Goal: Information Seeking & Learning: Learn about a topic

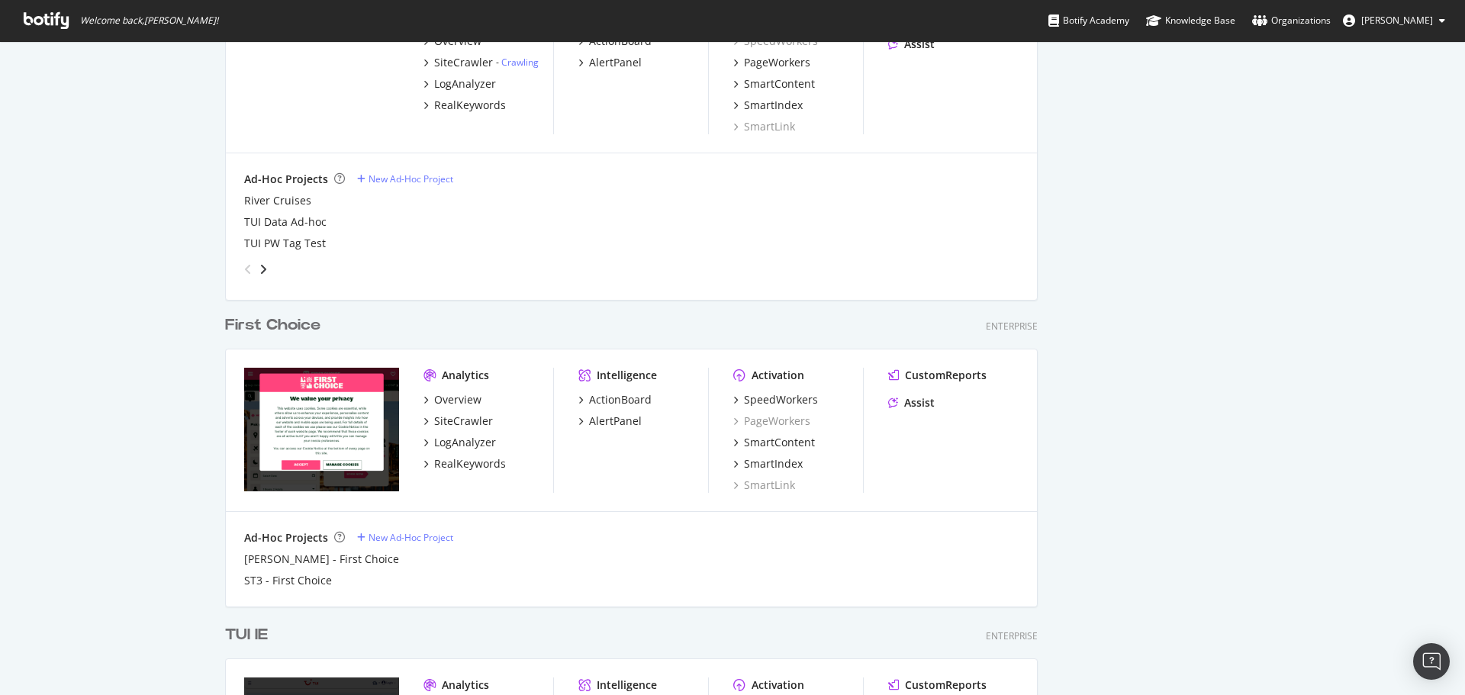
scroll to position [852, 0]
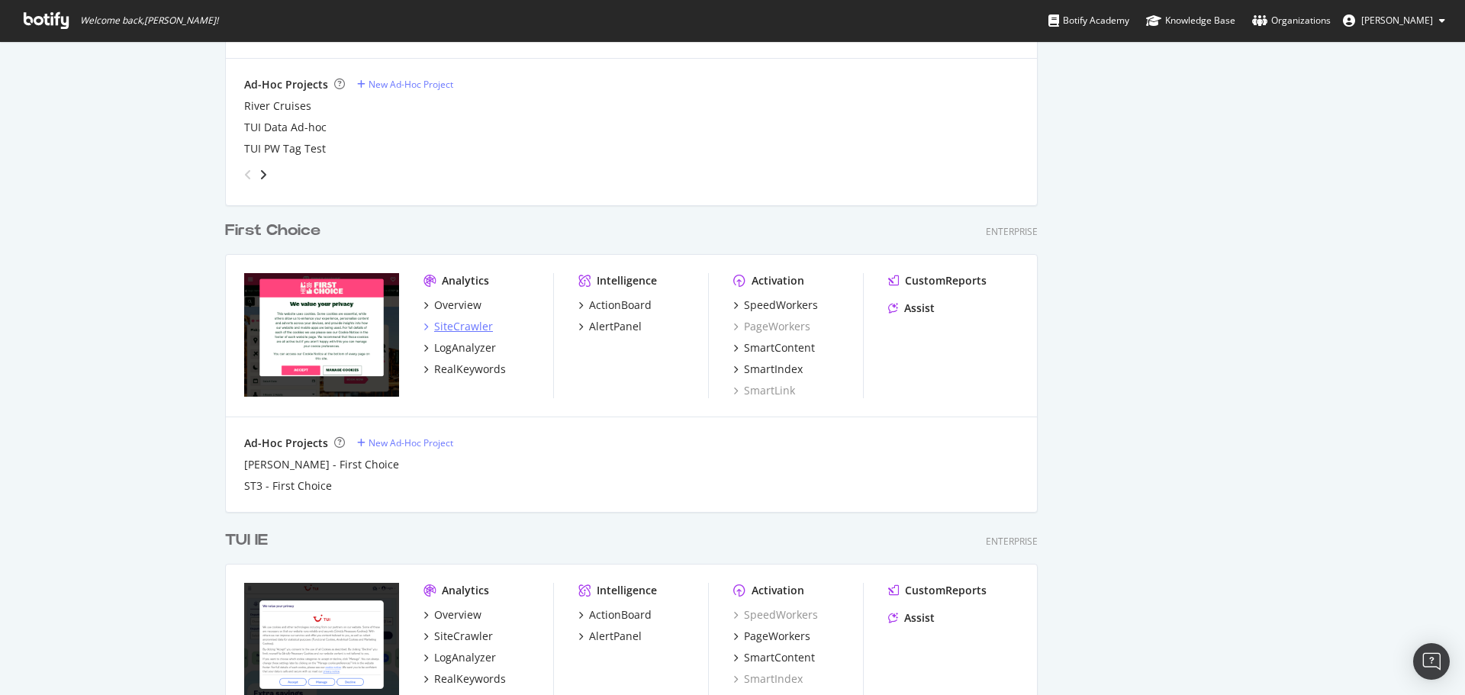
click at [473, 323] on div "SiteCrawler" at bounding box center [463, 326] width 59 height 15
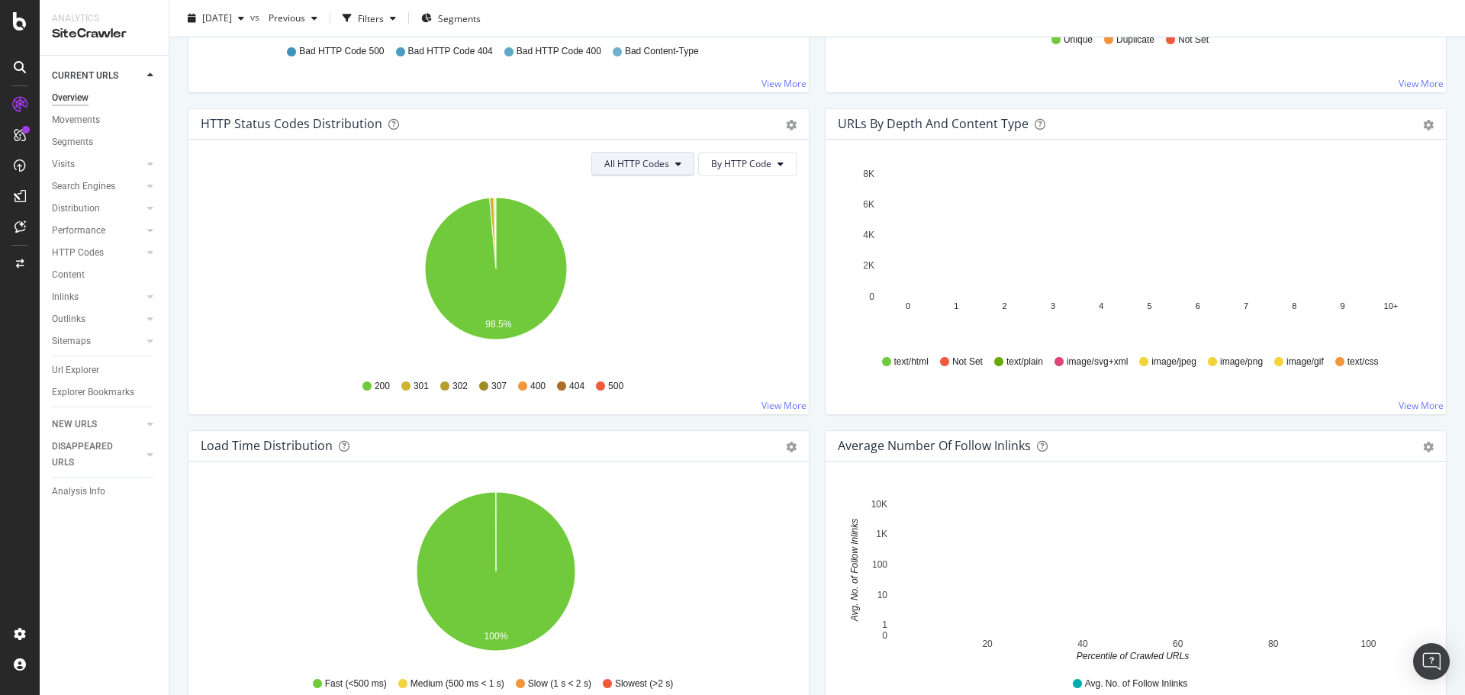
scroll to position [763, 0]
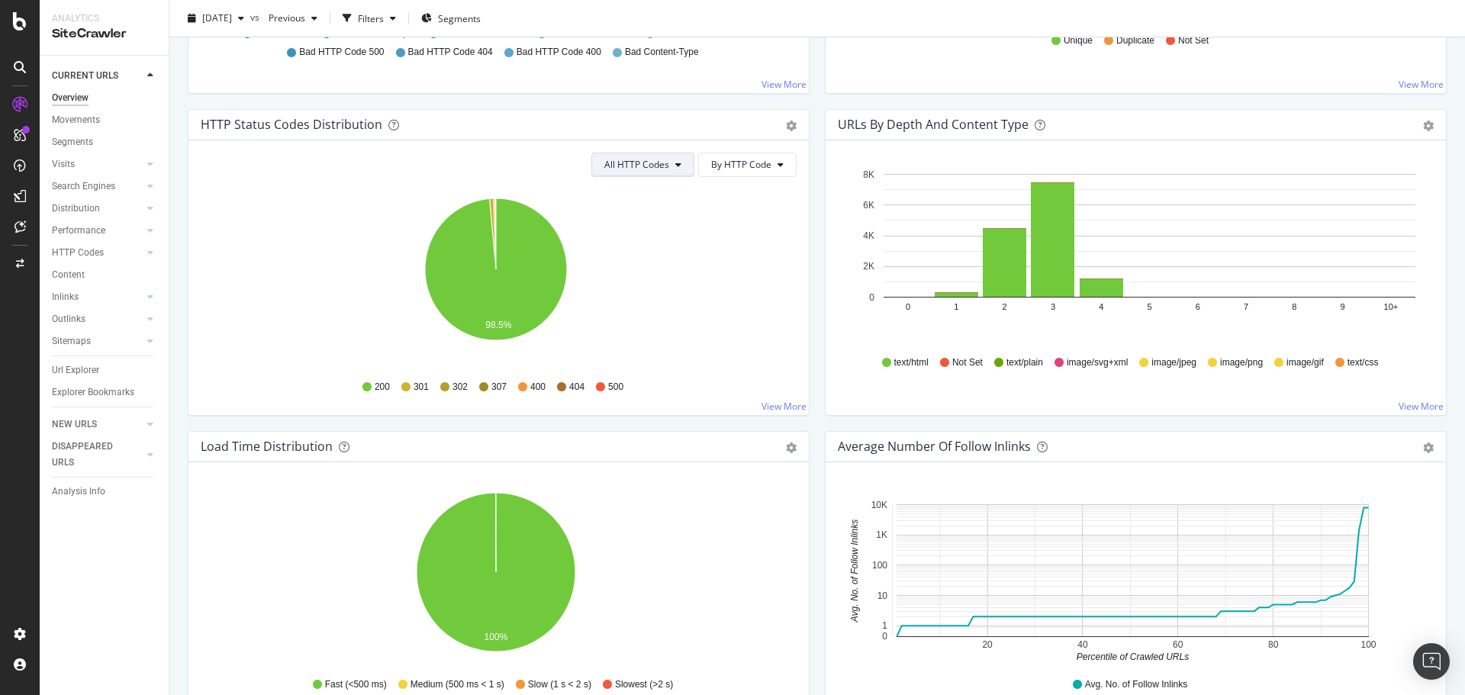
click at [624, 172] on button "All HTTP Codes" at bounding box center [642, 165] width 103 height 24
click at [649, 295] on div "4xx family" at bounding box center [639, 305] width 101 height 28
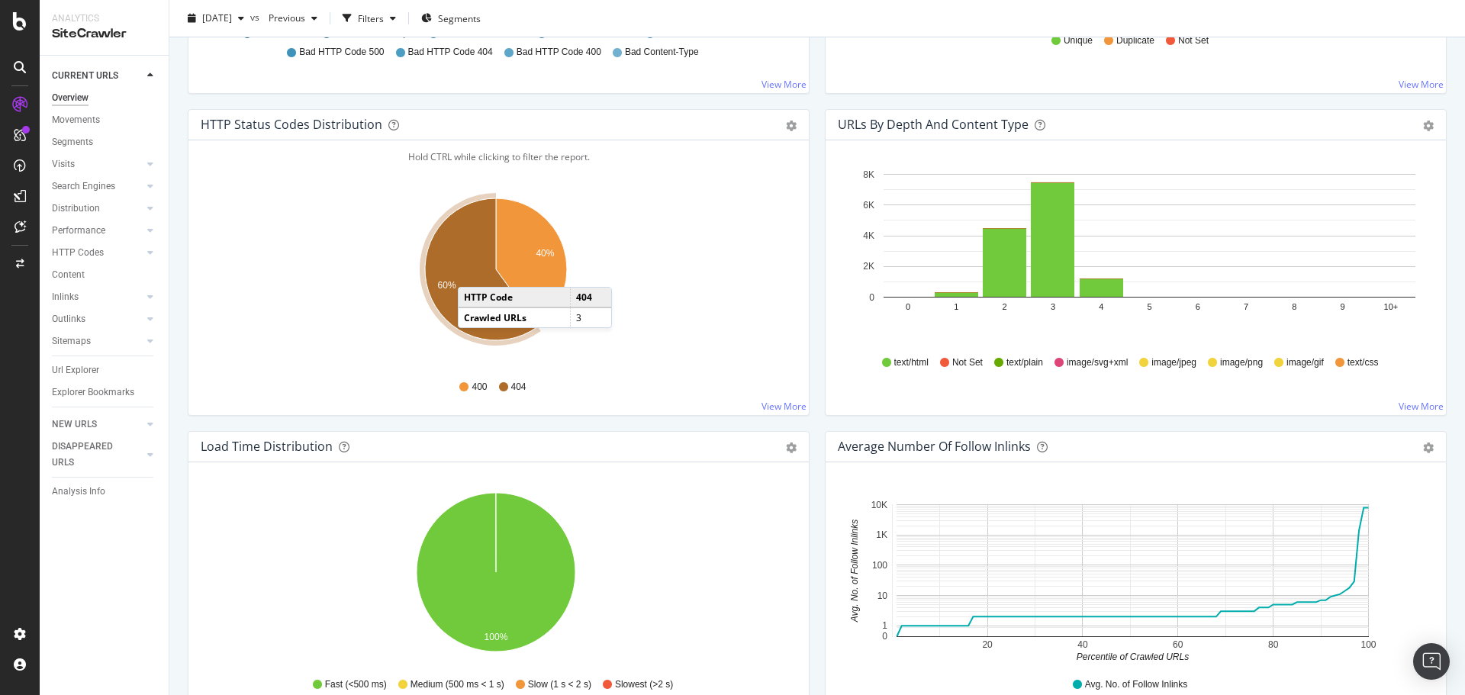
click at [472, 272] on icon "A chart." at bounding box center [481, 269] width 113 height 142
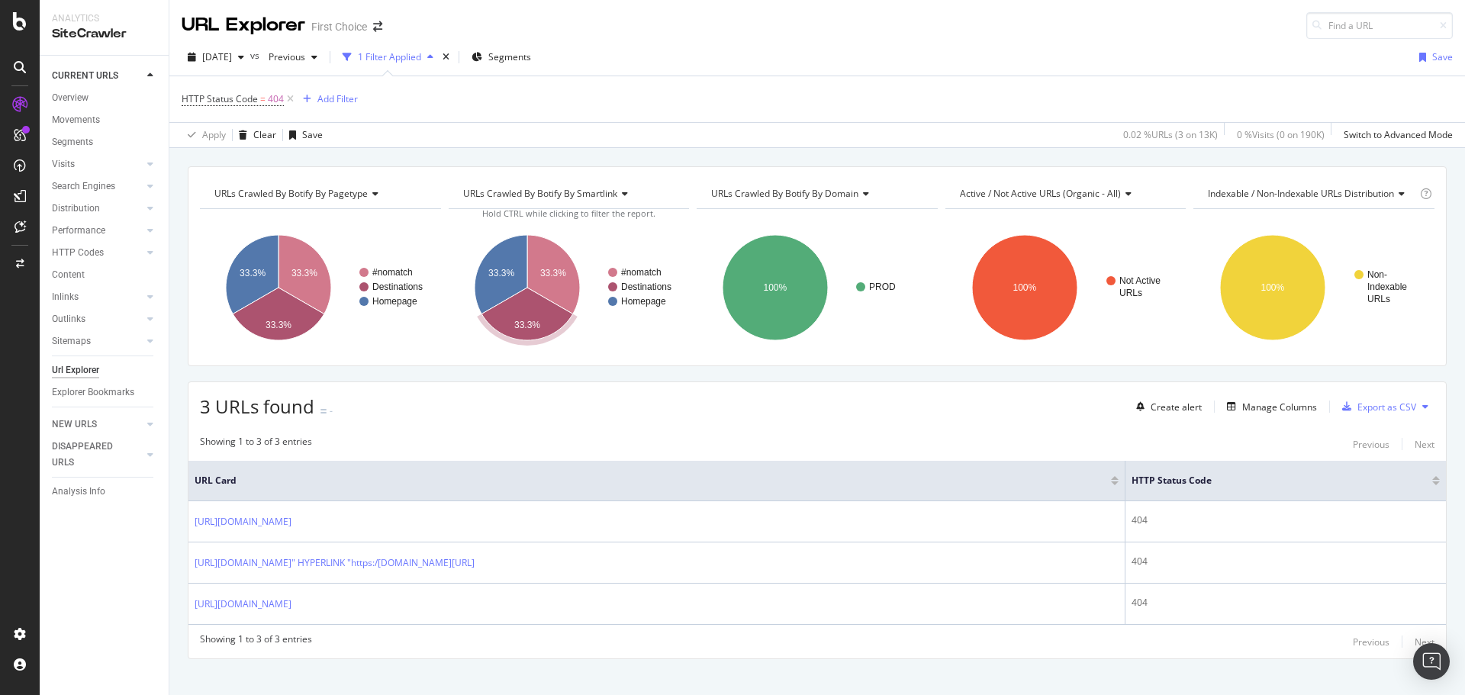
scroll to position [18, 0]
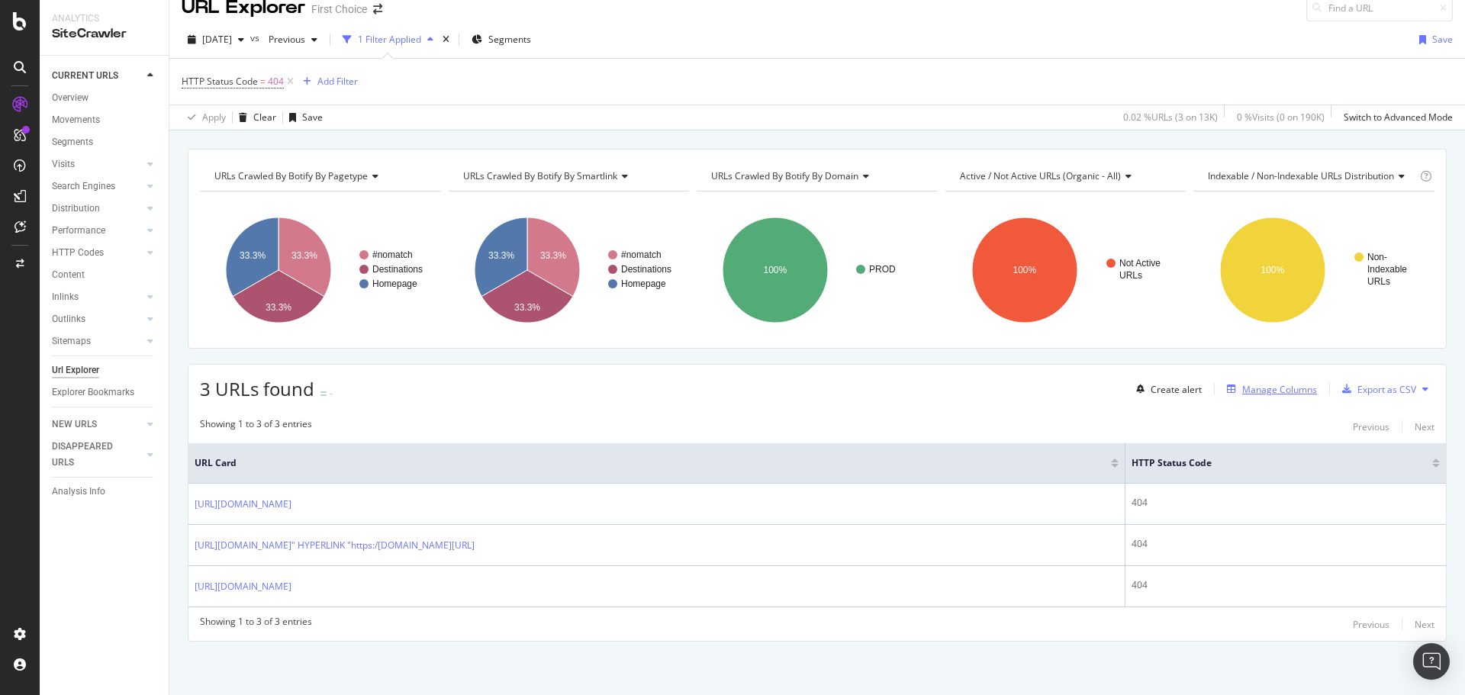
click at [1286, 392] on div "Manage Columns" at bounding box center [1279, 389] width 75 height 13
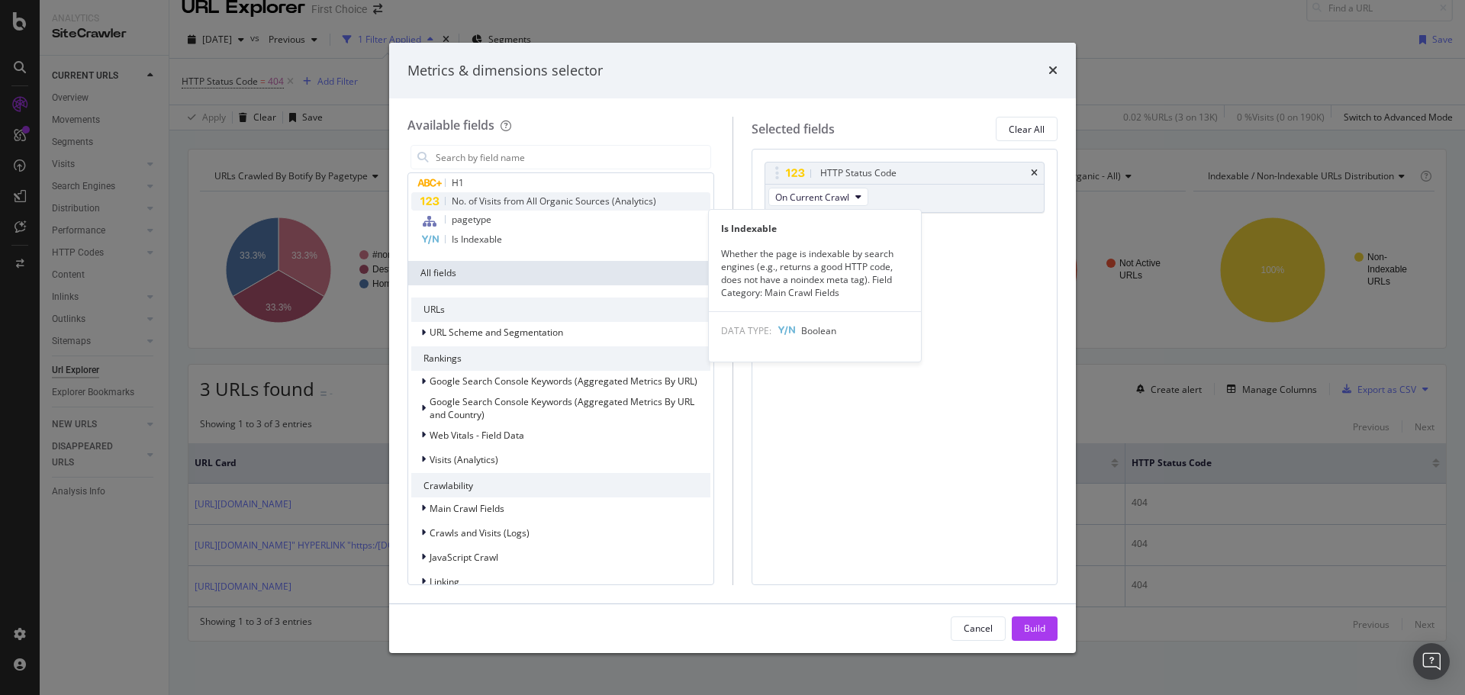
scroll to position [76, 0]
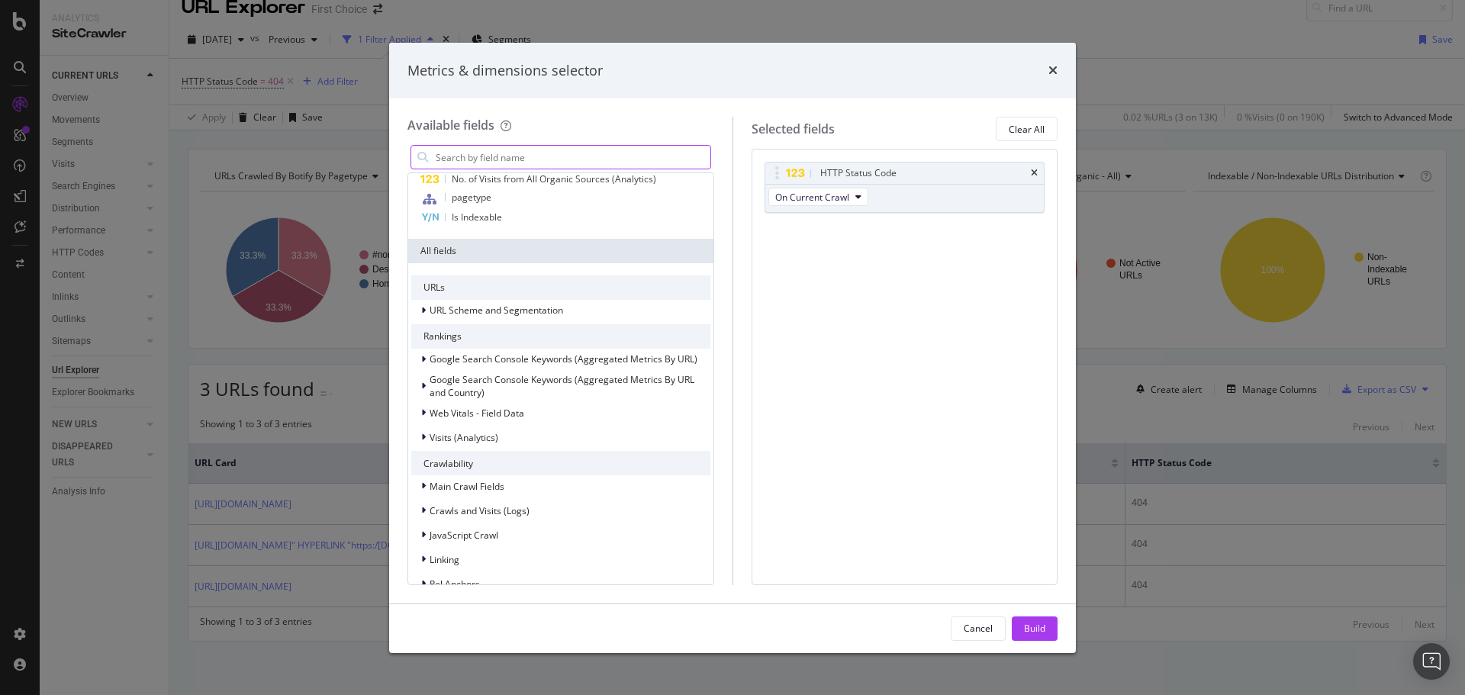
click at [547, 159] on input "modal" at bounding box center [572, 157] width 276 height 23
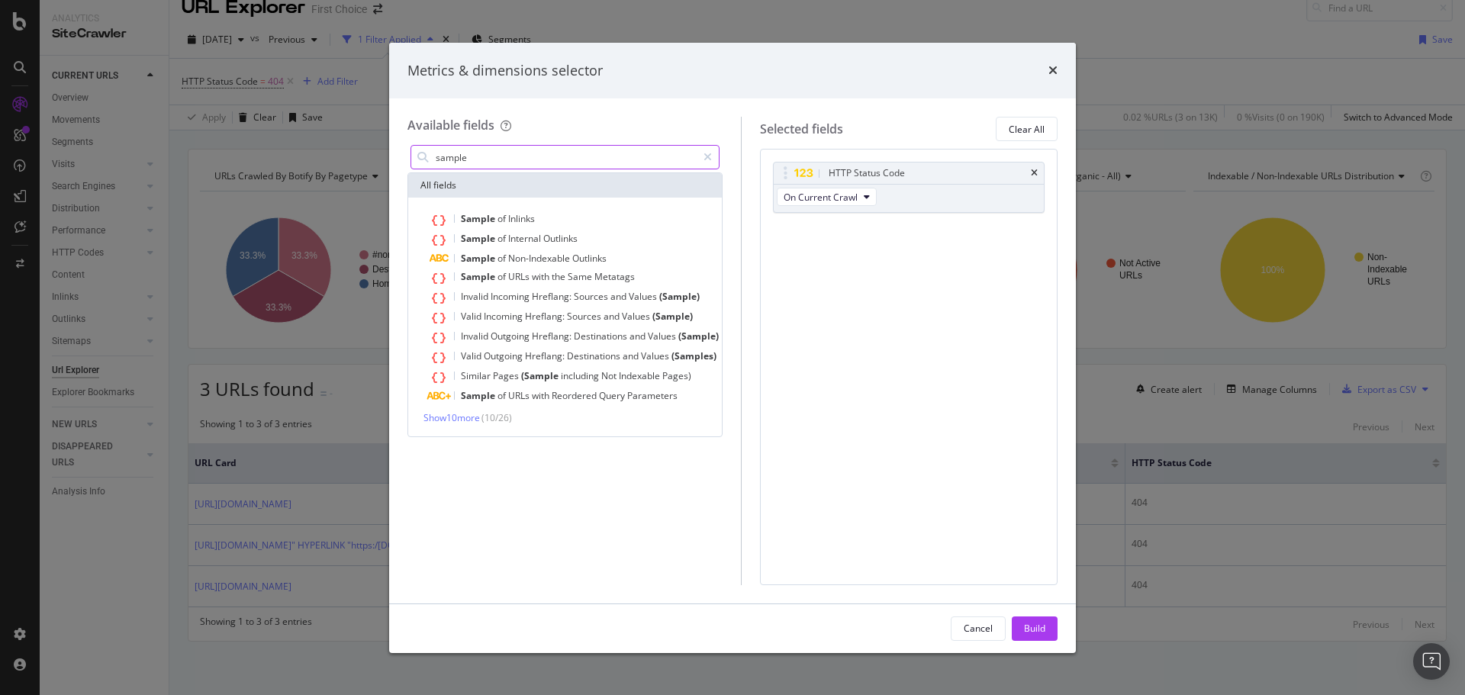
scroll to position [0, 0]
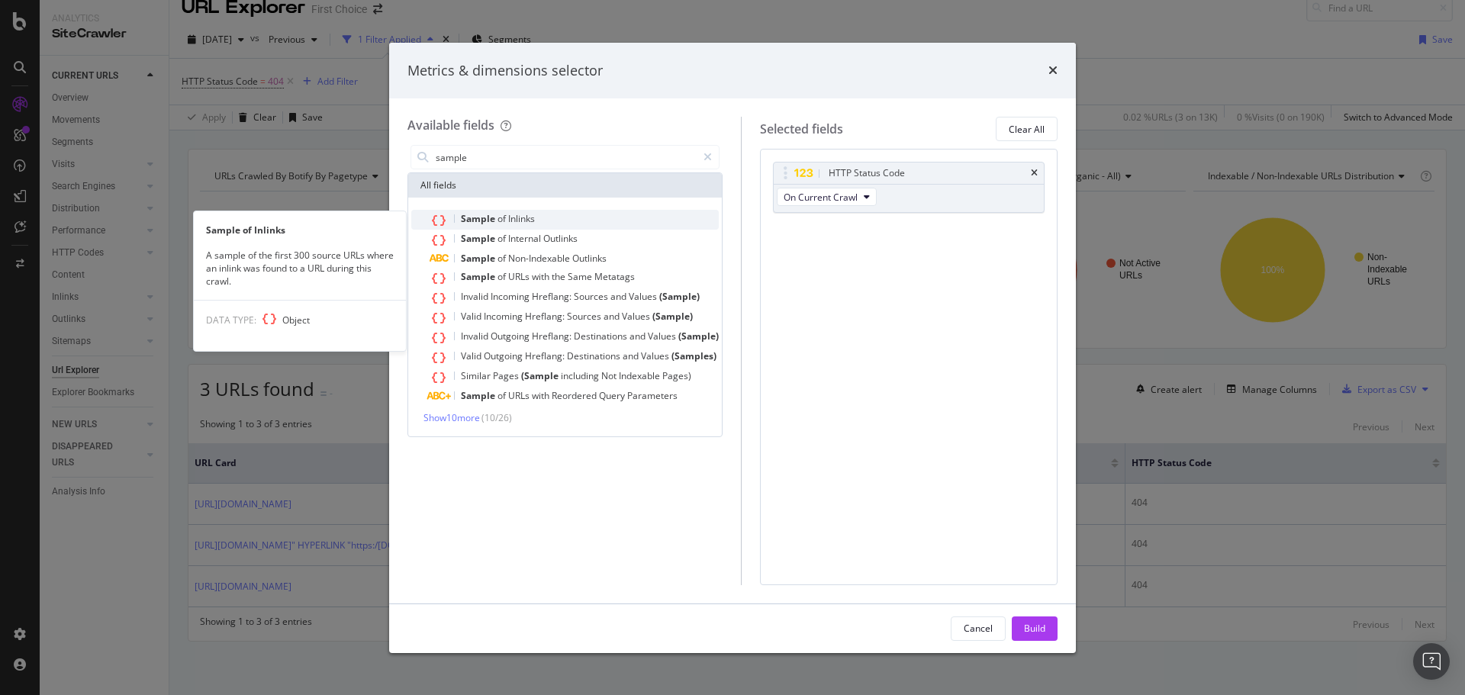
type input "sample"
click at [546, 222] on div "Sample of Inlinks" at bounding box center [574, 220] width 289 height 20
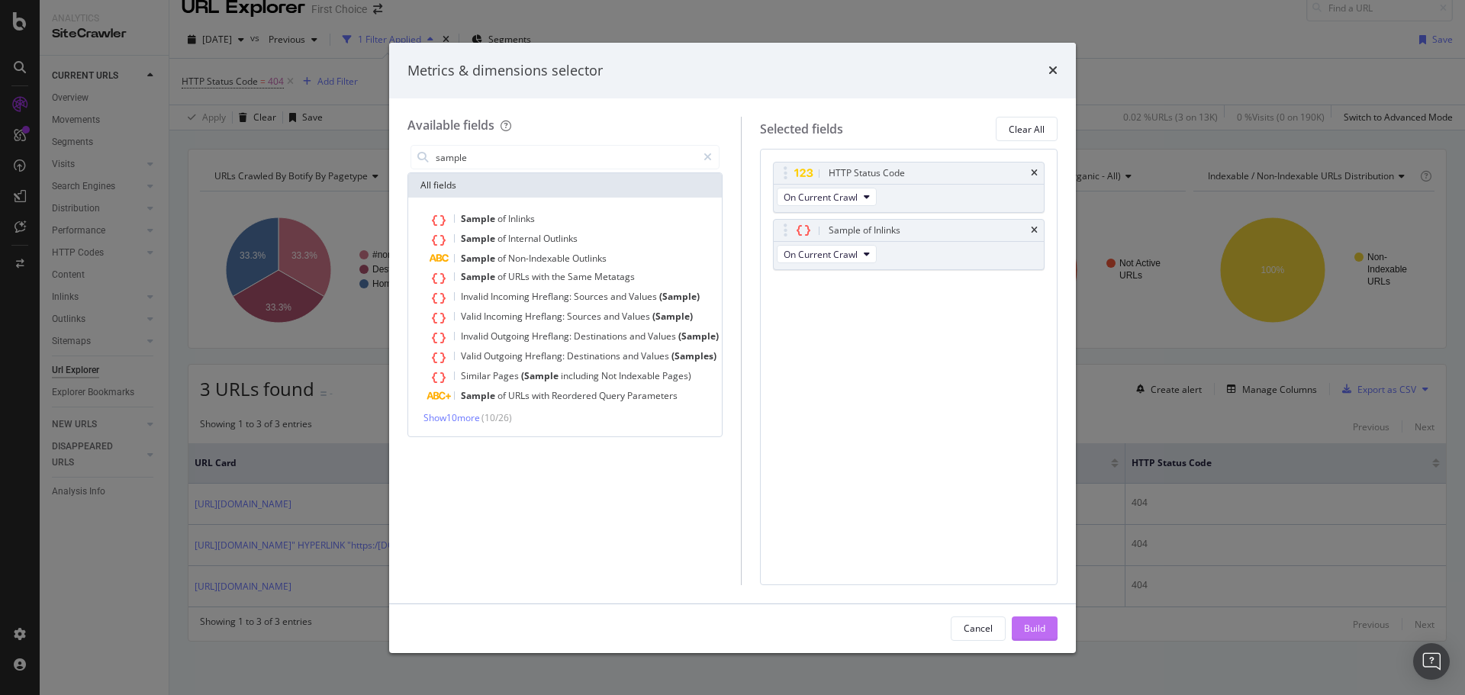
click at [1015, 627] on button "Build" at bounding box center [1035, 629] width 46 height 24
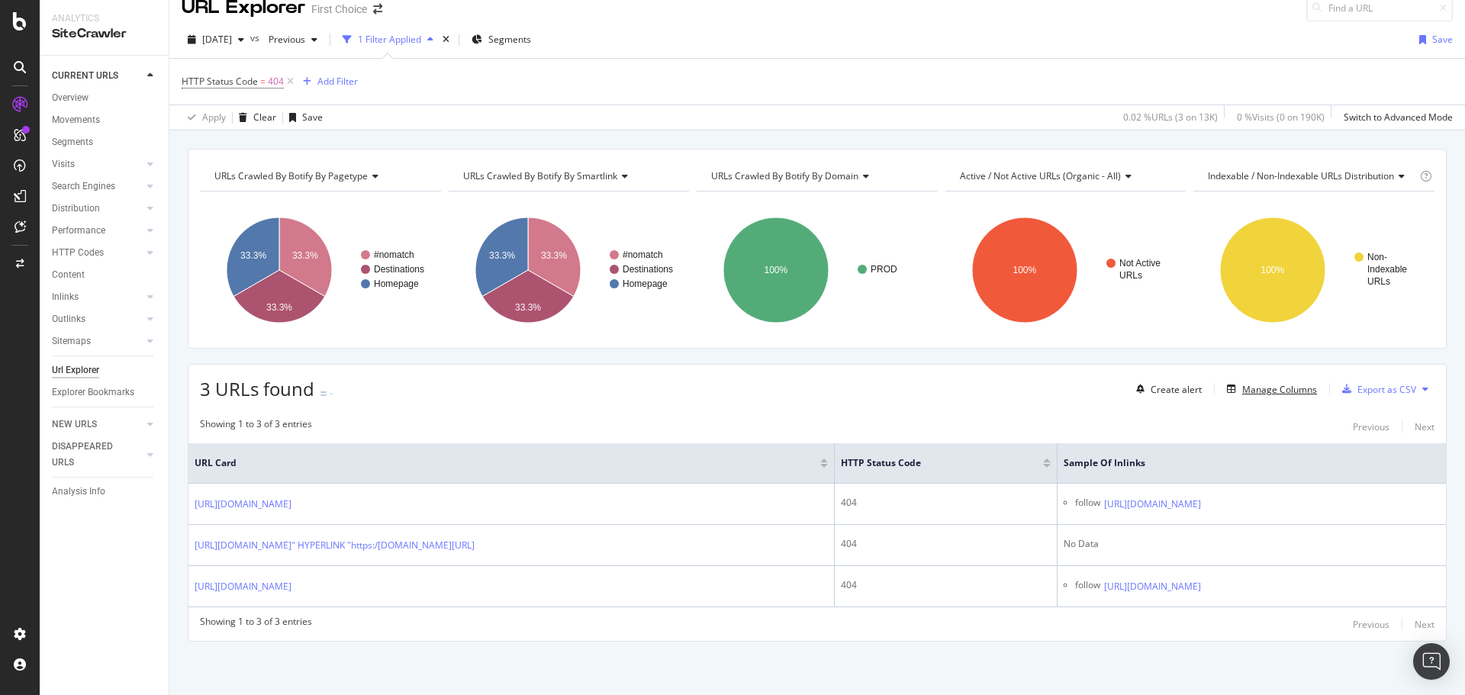
scroll to position [32, 0]
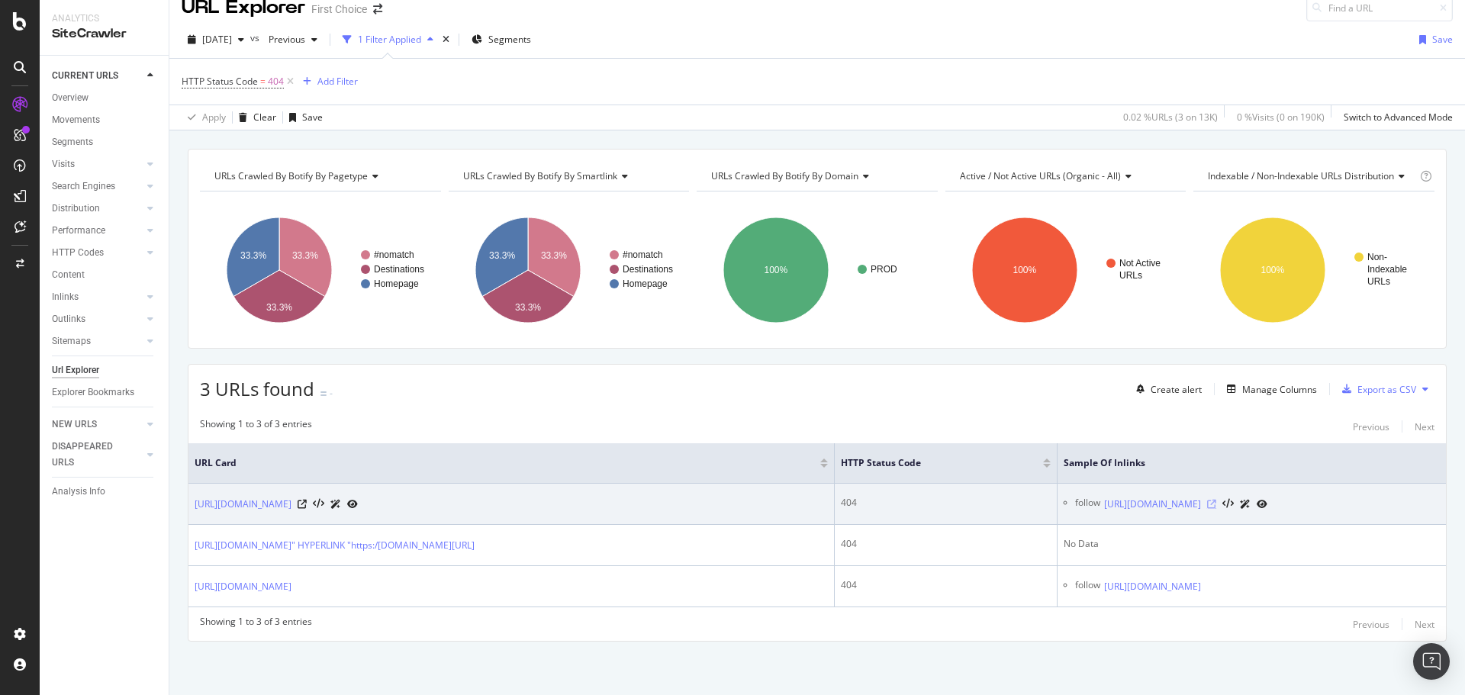
click at [1216, 500] on icon at bounding box center [1211, 504] width 9 height 9
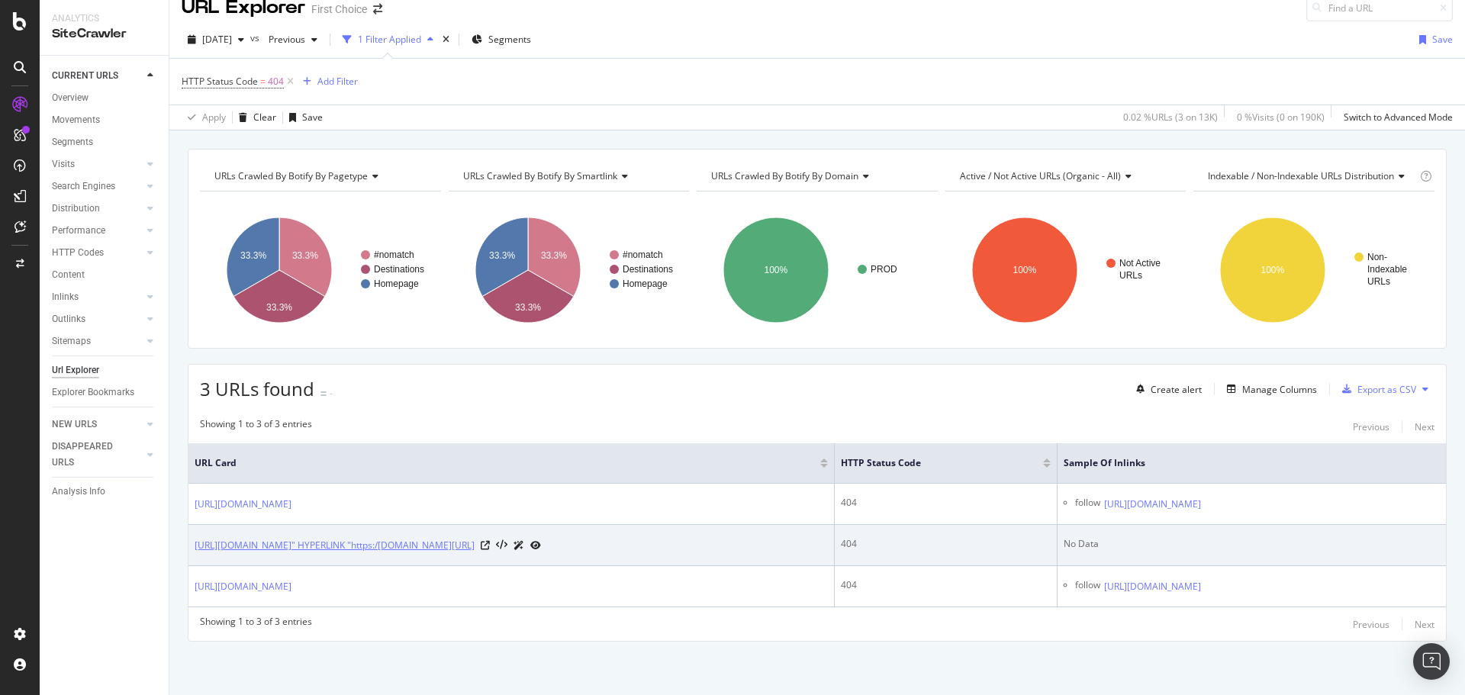
click at [428, 538] on link "https://www.firstchoice.co.uk/holiday/location/overview/Costa-del-Sol-000365" H…" at bounding box center [335, 545] width 280 height 15
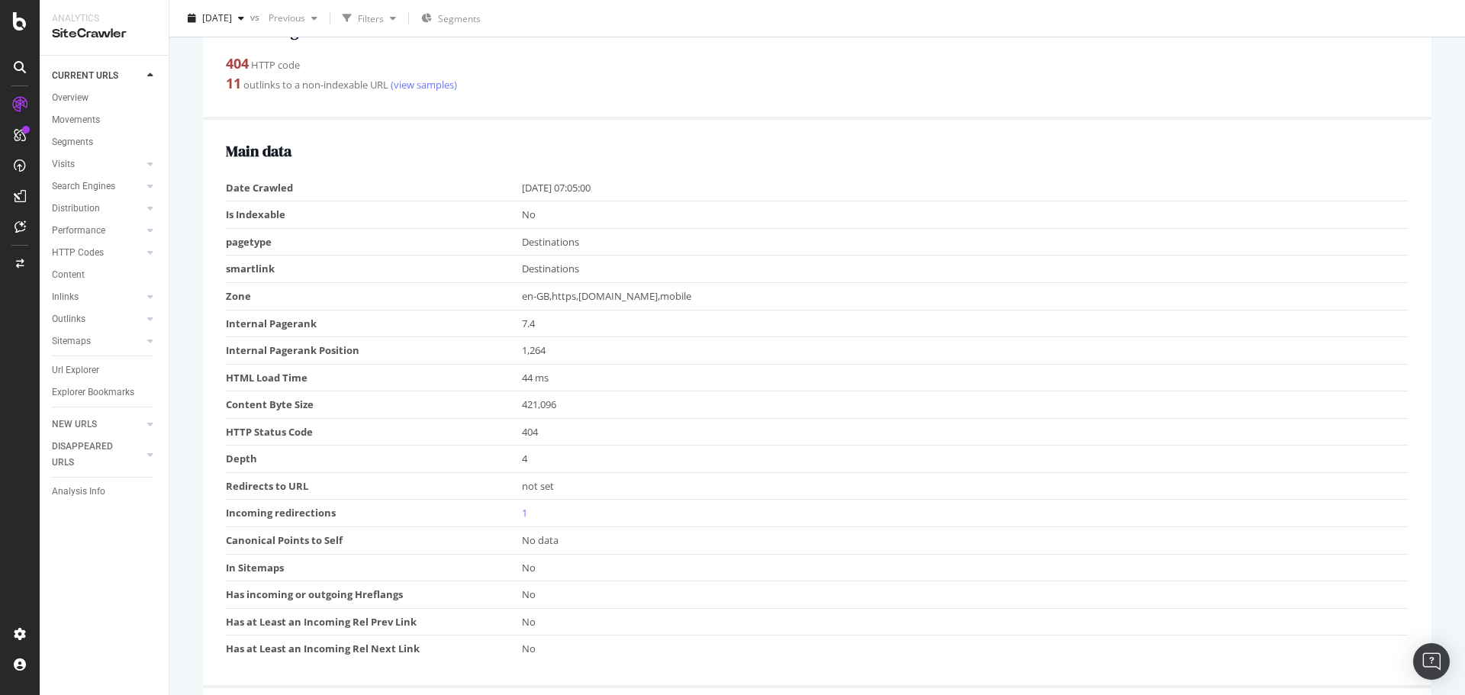
scroll to position [190, 0]
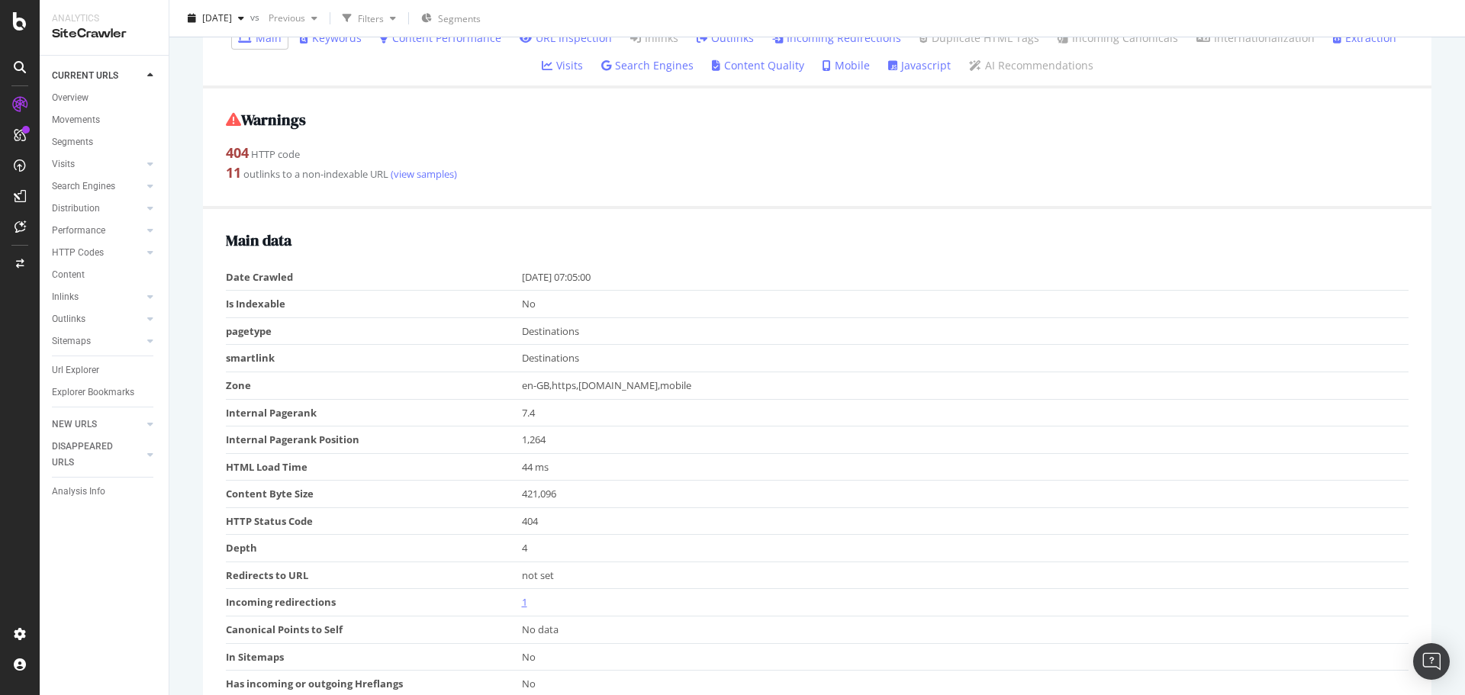
click at [523, 601] on link "1" at bounding box center [524, 602] width 5 height 14
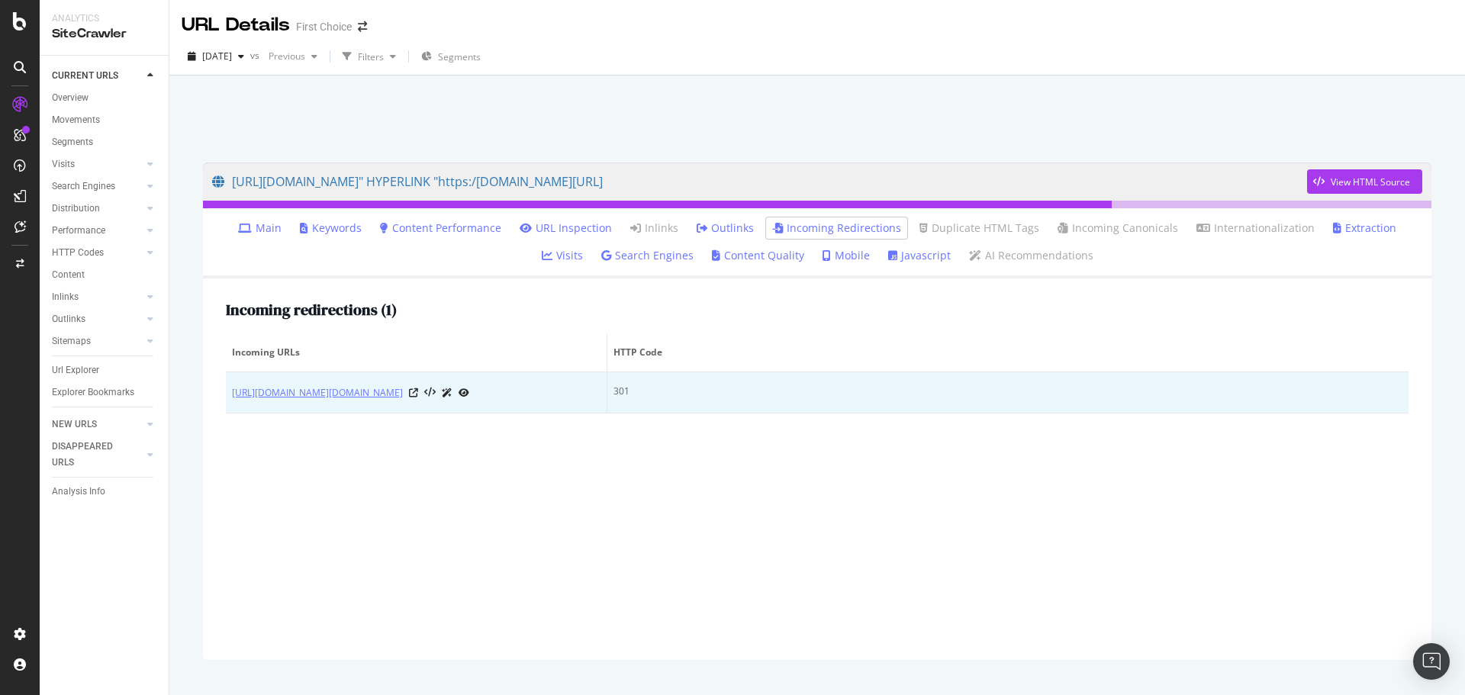
click at [403, 401] on link "https://www.firstchoice.co.uk/holiday/location/overview/Costa-del-Sol-000365%22…" at bounding box center [317, 392] width 171 height 15
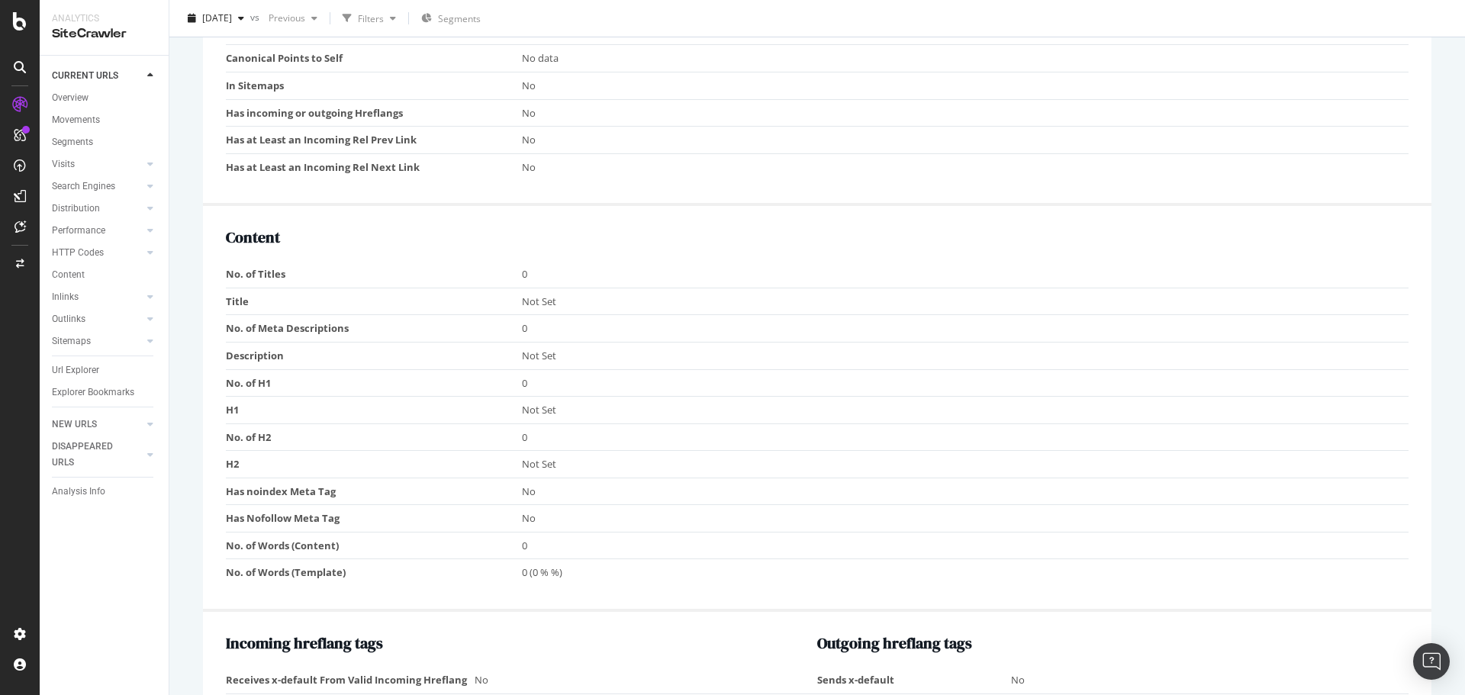
scroll to position [1145, 0]
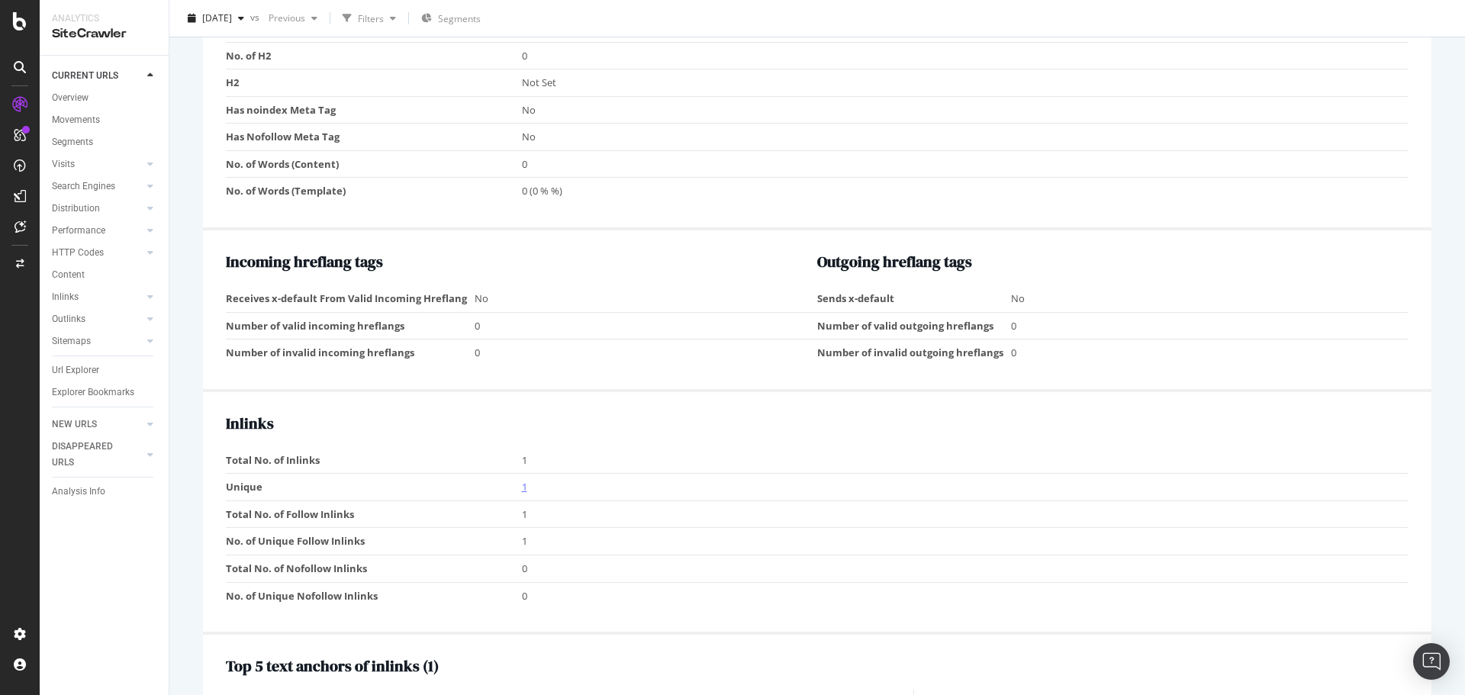
click at [522, 494] on link "1" at bounding box center [524, 487] width 5 height 14
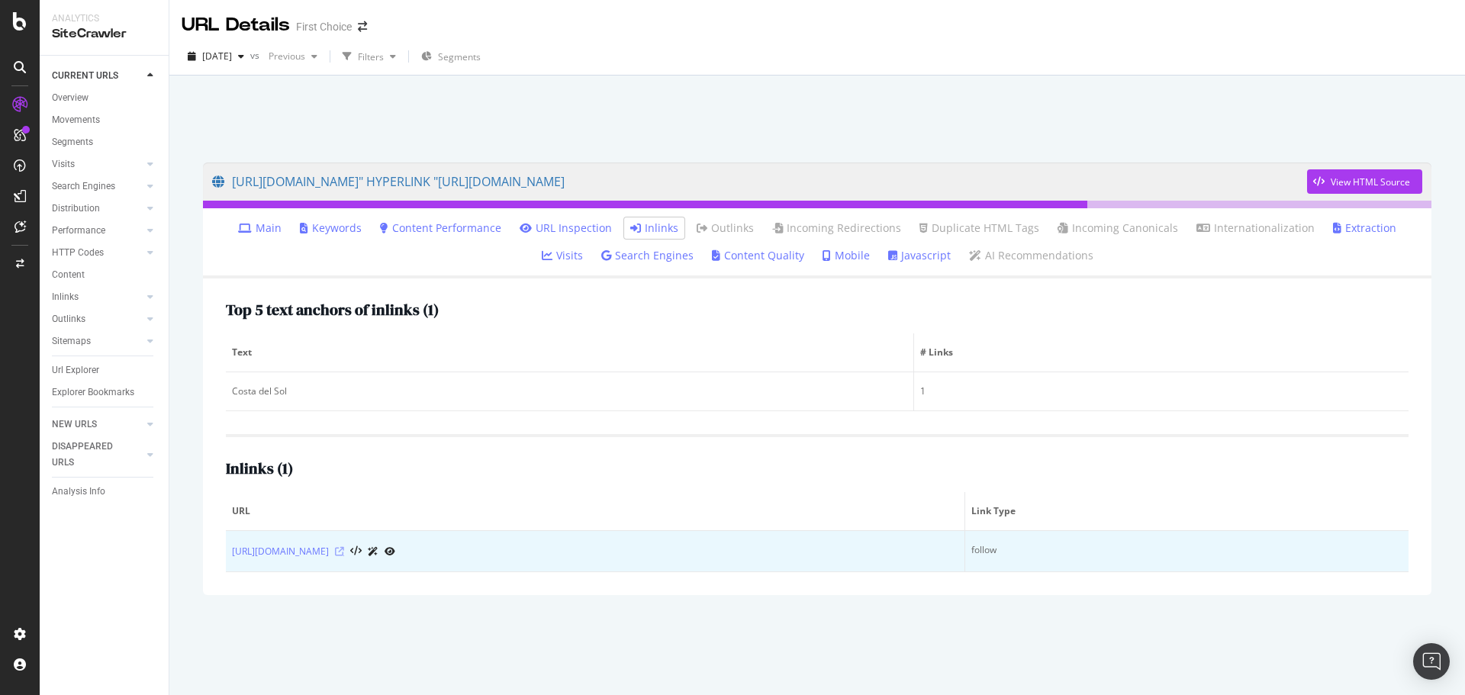
click at [344, 552] on icon at bounding box center [339, 551] width 9 height 9
click at [395, 543] on div at bounding box center [365, 551] width 60 height 16
click at [395, 559] on div at bounding box center [365, 551] width 60 height 16
click at [395, 556] on div at bounding box center [365, 551] width 60 height 16
click at [344, 554] on icon at bounding box center [339, 551] width 9 height 9
